Goal: Connect with others: Participate in discussion

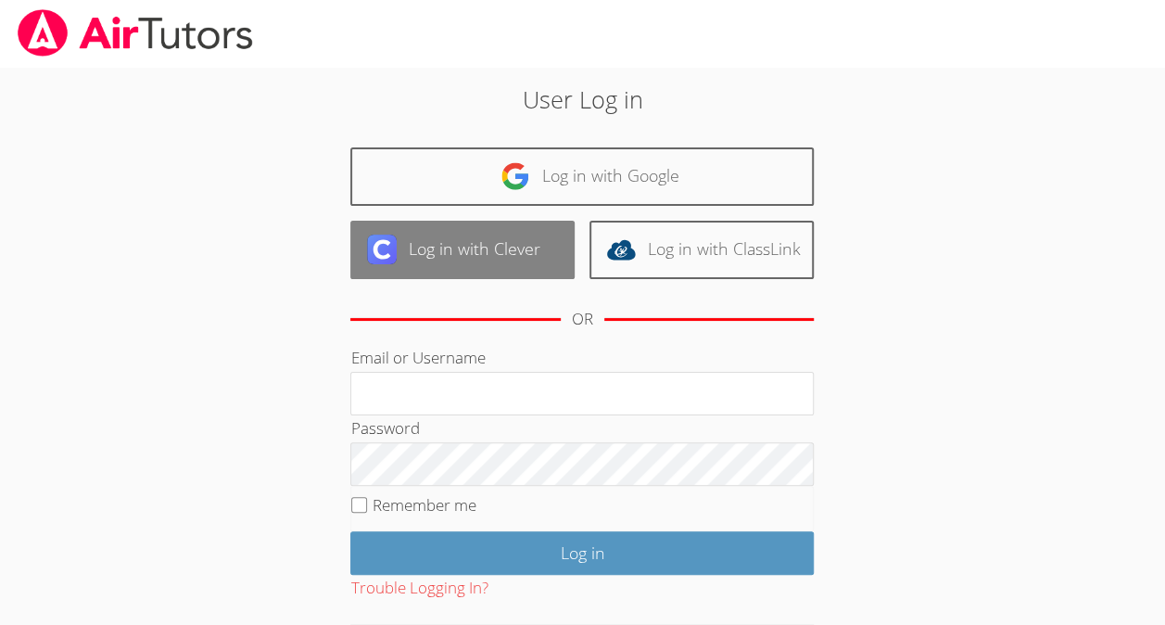
click at [517, 256] on link "Log in with Clever" at bounding box center [462, 250] width 224 height 58
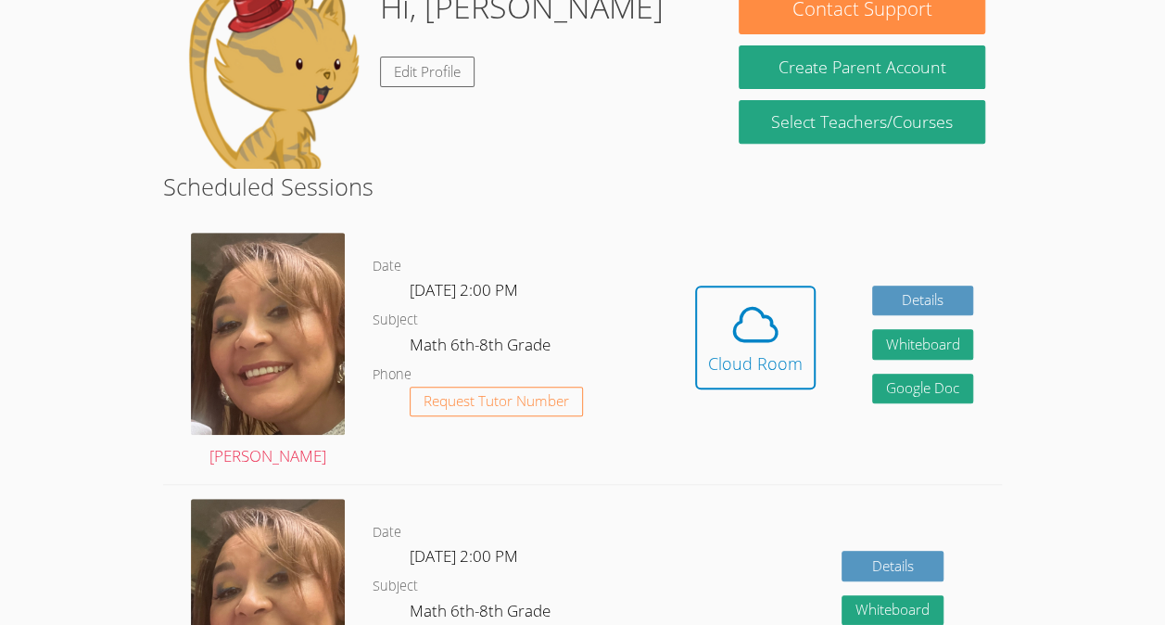
scroll to position [317, 0]
click at [773, 366] on div "Cloud Room" at bounding box center [755, 363] width 95 height 26
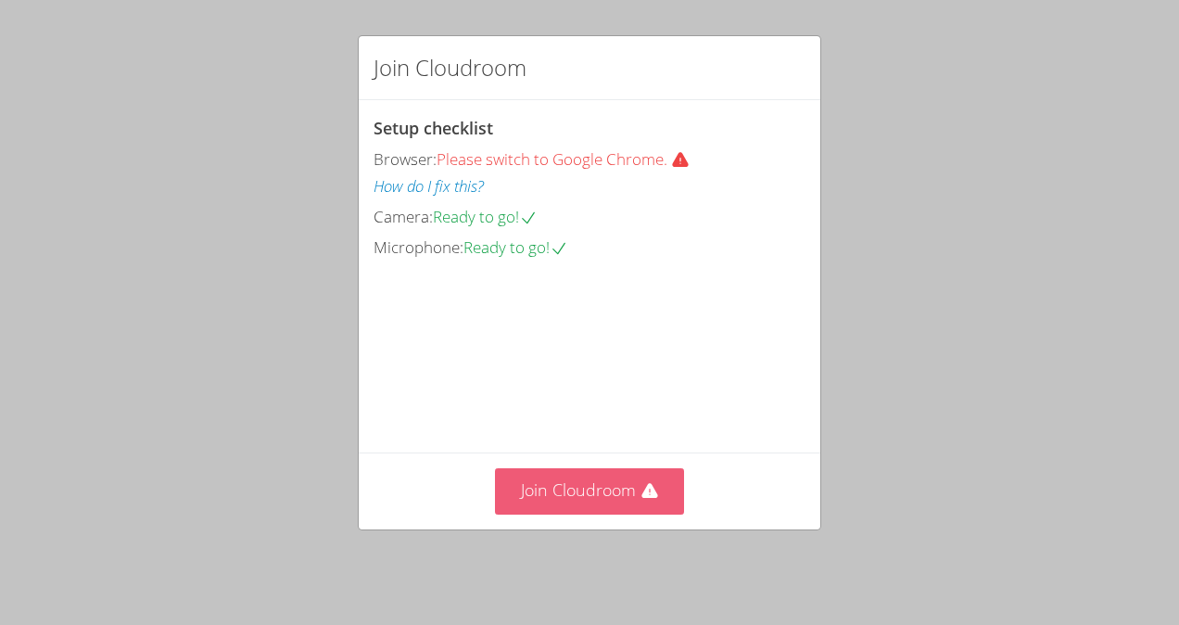
click at [531, 513] on button "Join Cloudroom" at bounding box center [590, 490] width 190 height 45
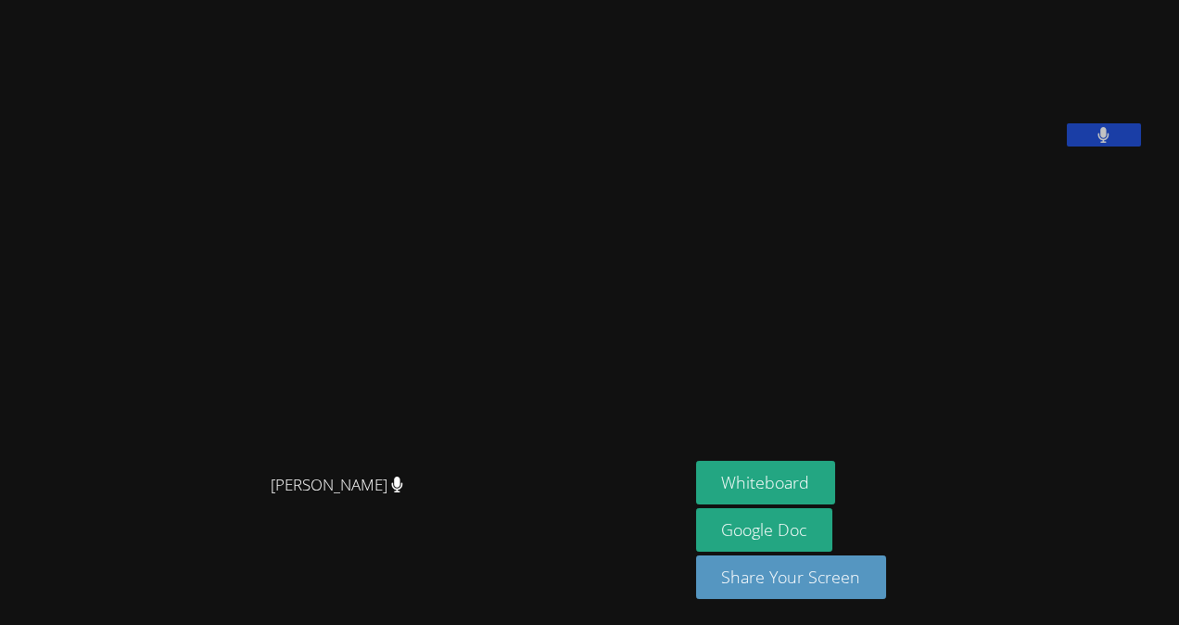
click at [820, 146] on video at bounding box center [835, 76] width 278 height 139
click at [696, 476] on button "Whiteboard" at bounding box center [766, 483] width 140 height 44
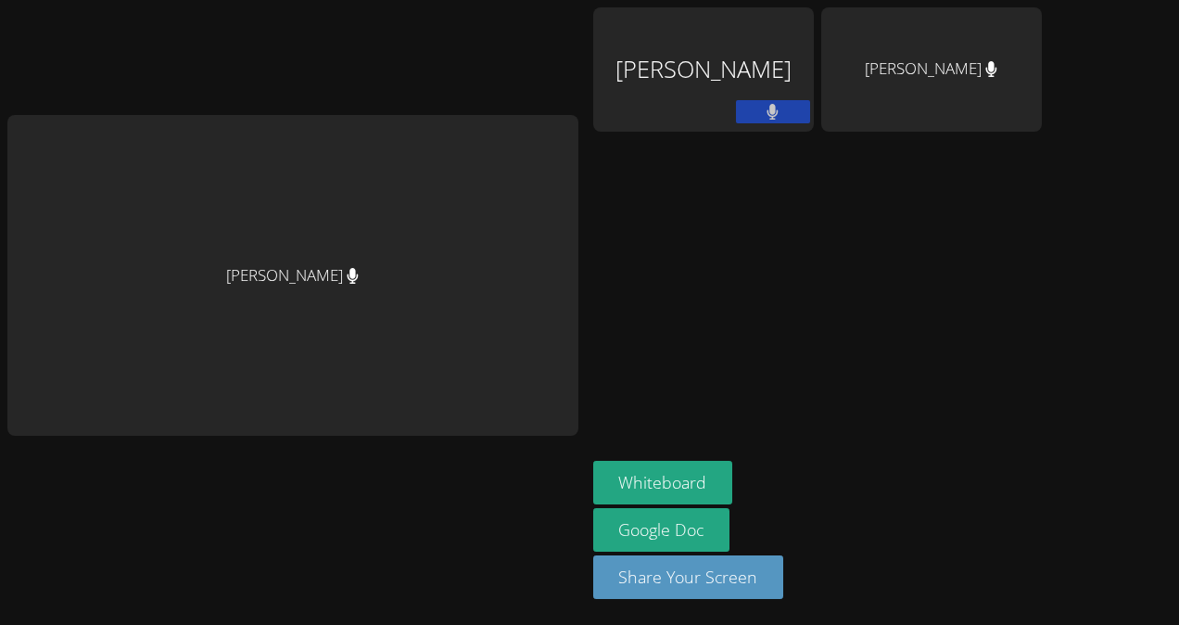
click at [873, 222] on aside "Jose Moran Velasquez Nathaly Banegas Martinez Whiteboard Google Doc Share Your …" at bounding box center [817, 312] width 463 height 625
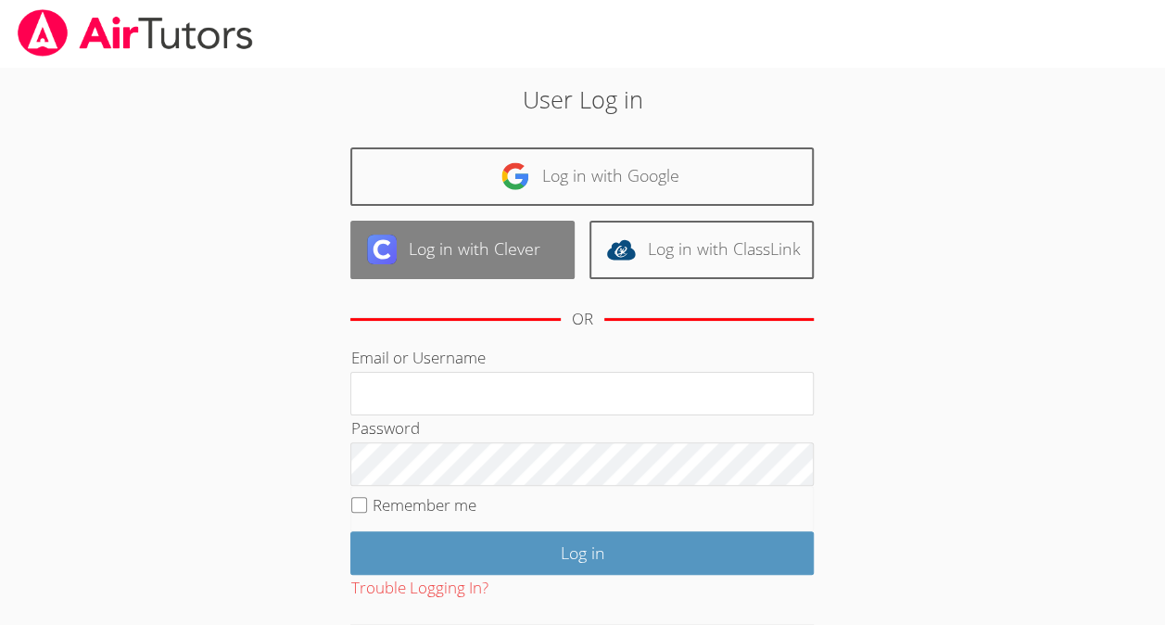
click at [535, 273] on link "Log in with Clever" at bounding box center [462, 250] width 224 height 58
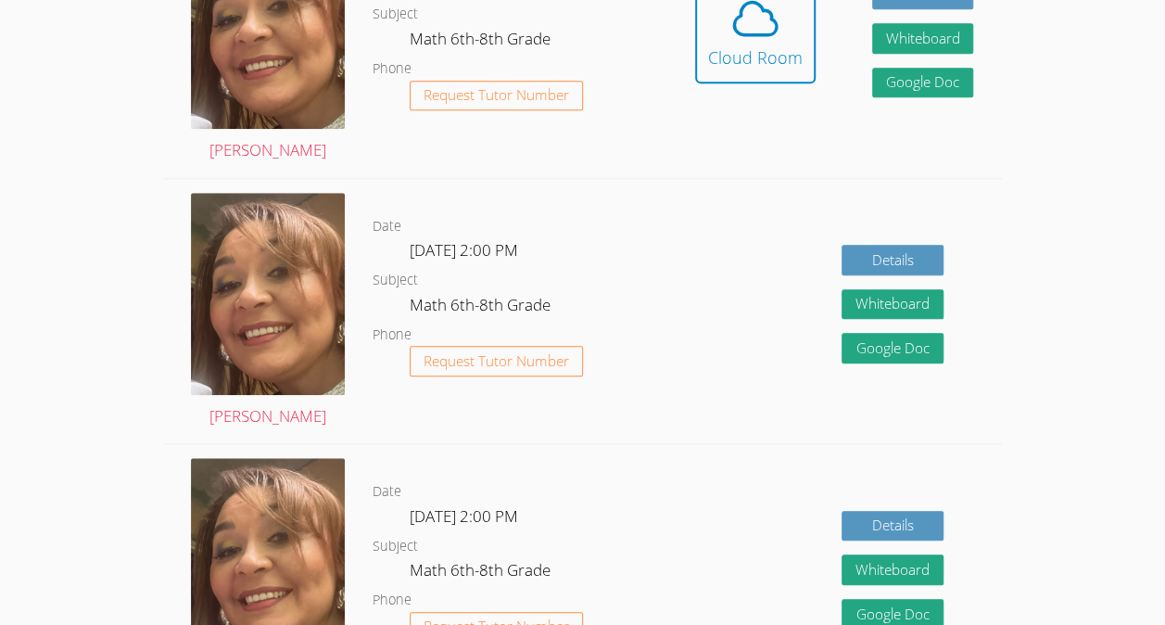
scroll to position [627, 0]
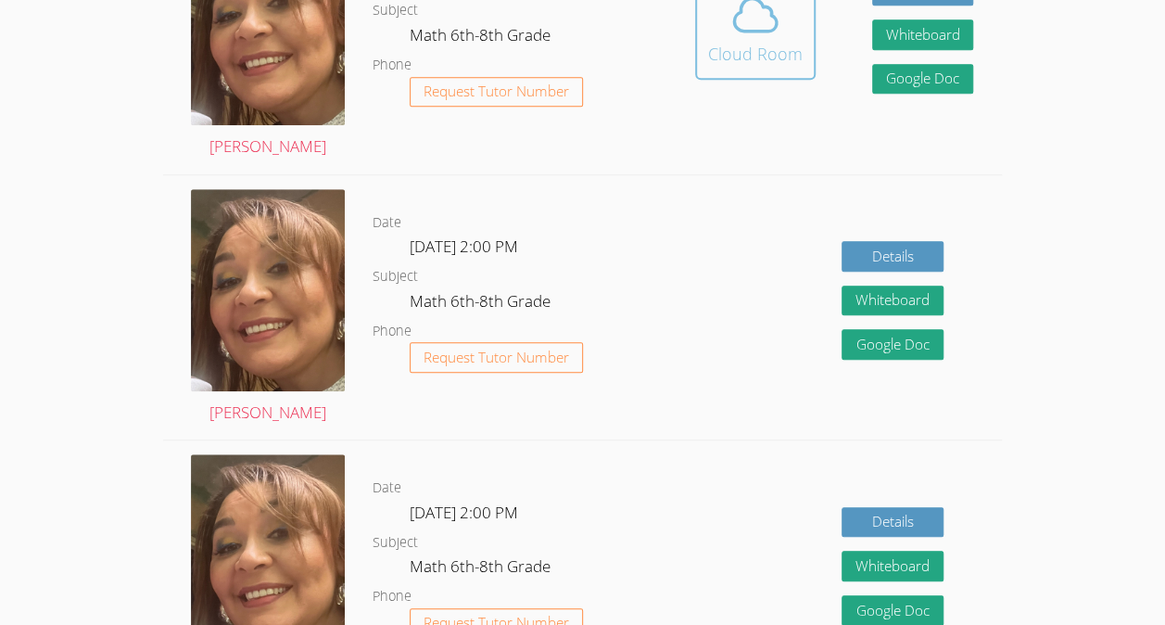
click at [798, 24] on span at bounding box center [755, 15] width 95 height 52
click at [786, 57] on div "Cloud Room" at bounding box center [755, 54] width 95 height 26
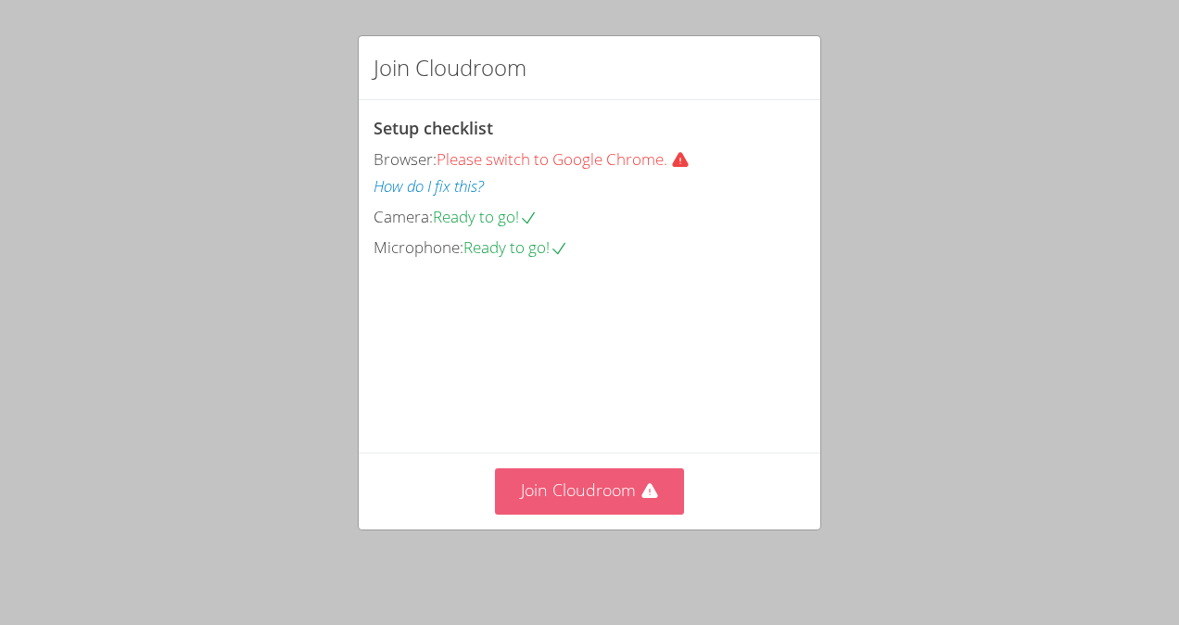
click at [578, 483] on button "Join Cloudroom" at bounding box center [590, 490] width 190 height 45
